Goal: Task Accomplishment & Management: Complete application form

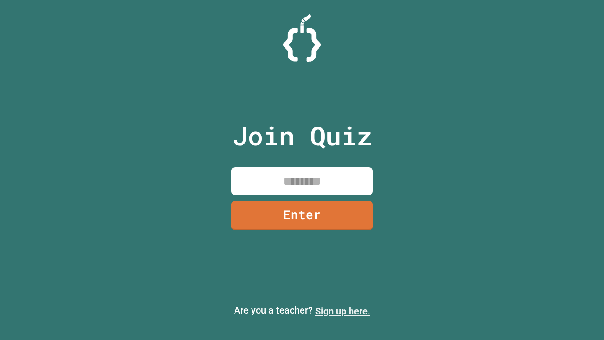
click at [342, 311] on link "Sign up here." at bounding box center [342, 310] width 55 height 11
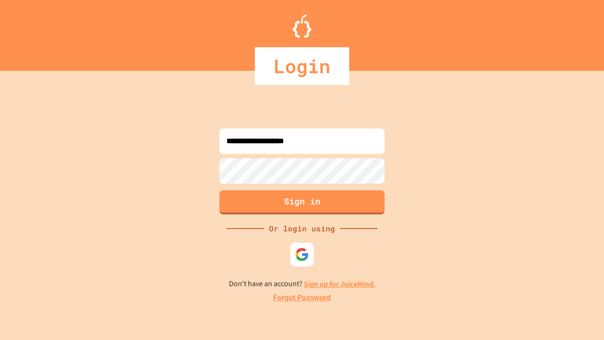
type input "**********"
